Goal: Download file/media

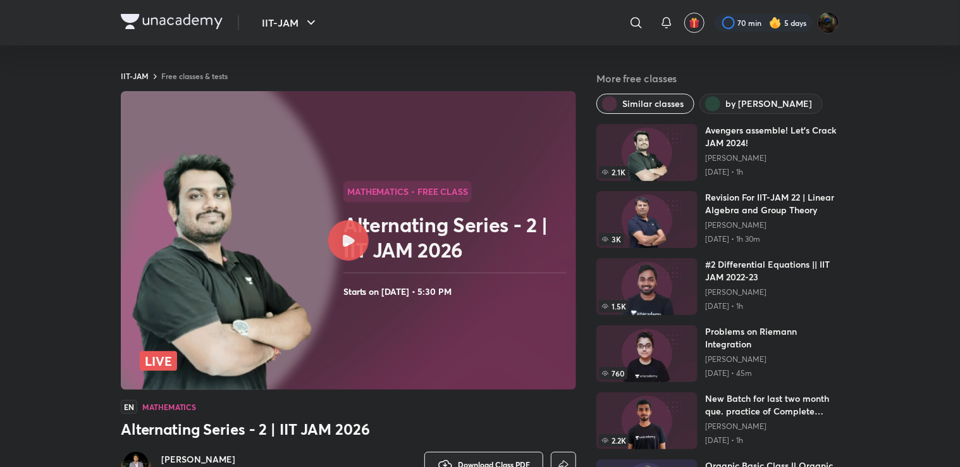
click at [346, 240] on icon at bounding box center [349, 241] width 12 height 12
click at [367, 230] on h2 "Alternating Series - 2 | IIT JAM 2026" at bounding box center [457, 237] width 228 height 51
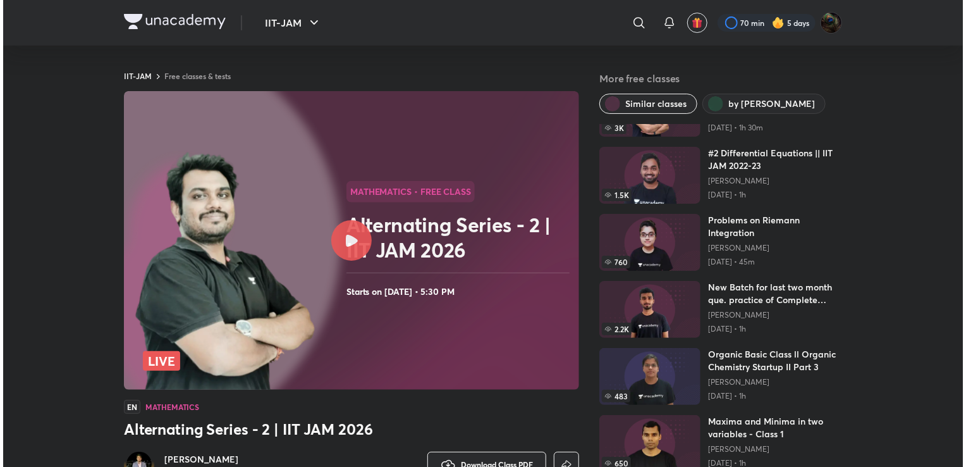
scroll to position [196, 0]
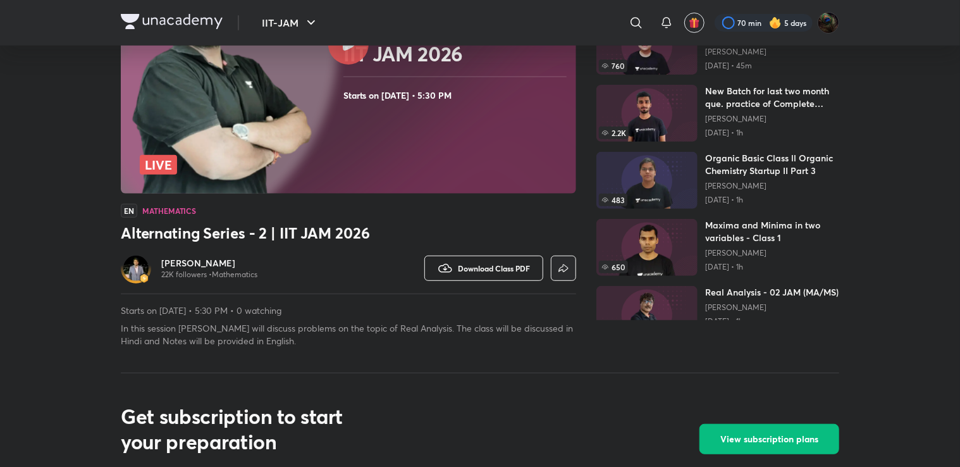
click at [502, 273] on button "Download Class PDF" at bounding box center [483, 267] width 119 height 25
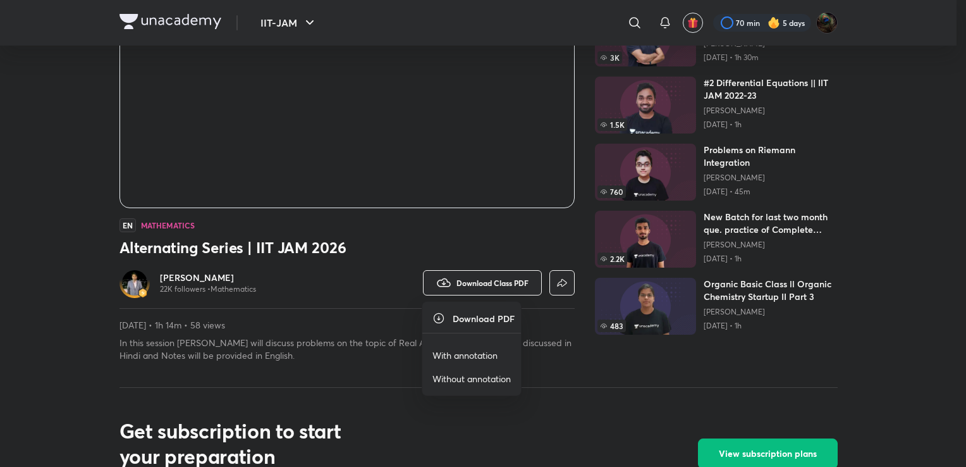
click at [446, 354] on p "With annotation" at bounding box center [464, 354] width 65 height 13
